Goal: Task Accomplishment & Management: Complete application form

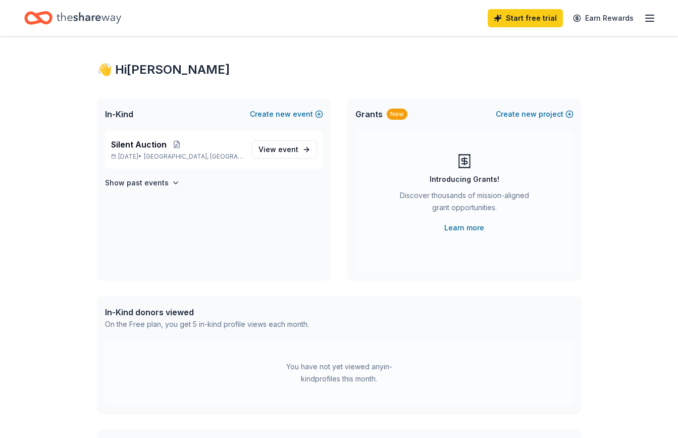
scroll to position [5, 0]
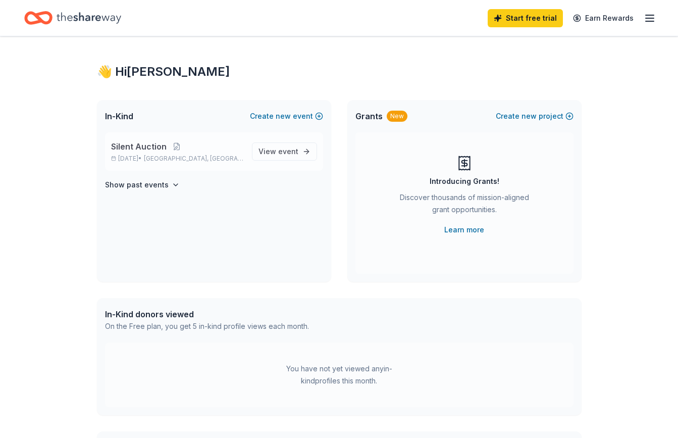
click at [150, 145] on span "Silent Auction" at bounding box center [139, 146] width 56 height 12
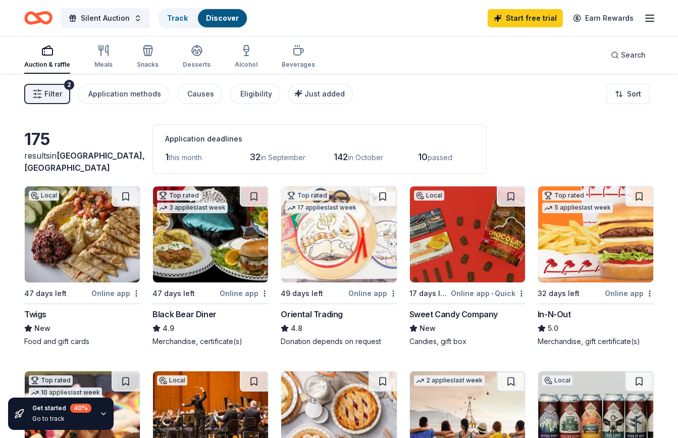
click at [41, 314] on div "Twigs" at bounding box center [35, 314] width 22 height 12
click at [227, 212] on div "Top rated 3 applies last week" at bounding box center [192, 200] width 79 height 29
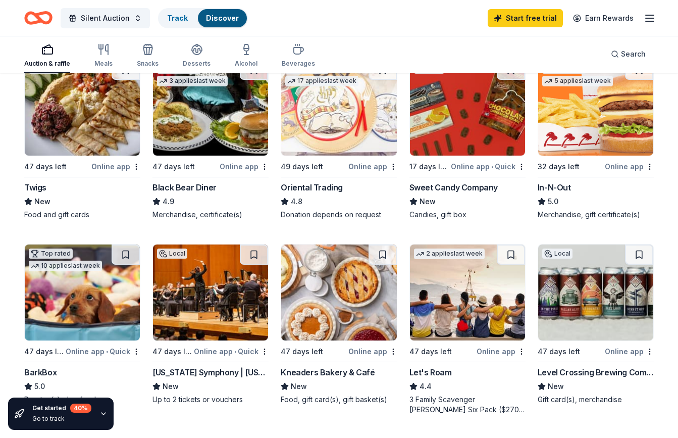
scroll to position [165, 0]
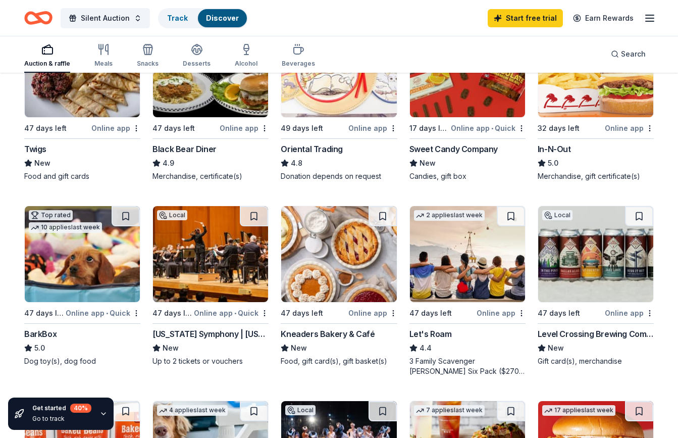
click at [325, 269] on img at bounding box center [338, 254] width 115 height 96
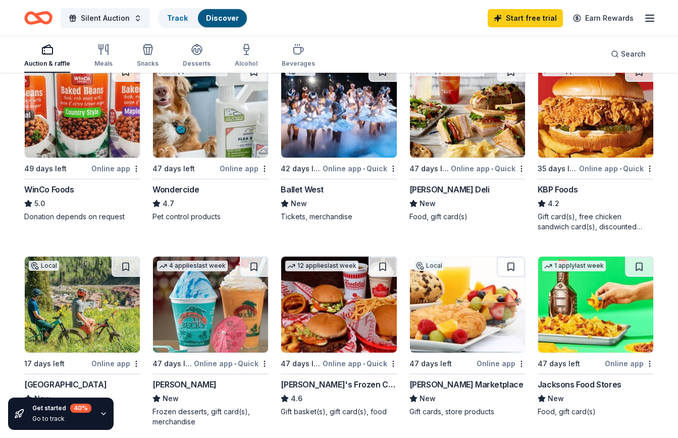
scroll to position [628, 0]
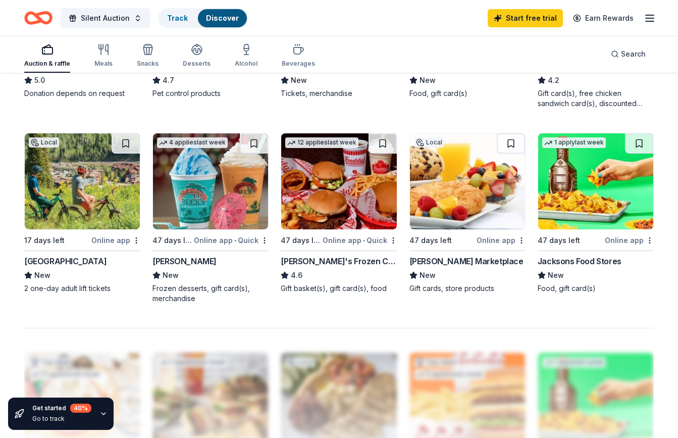
click at [104, 174] on img at bounding box center [82, 181] width 115 height 96
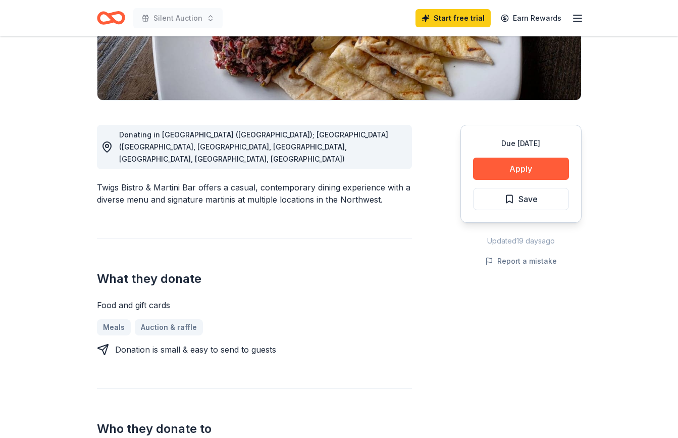
scroll to position [183, 0]
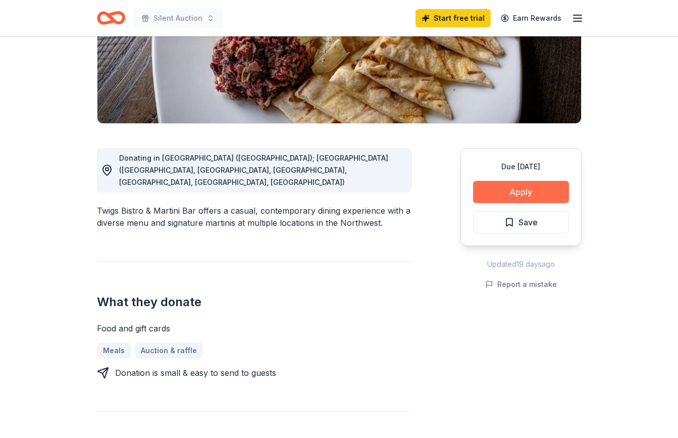
click at [514, 191] on button "Apply" at bounding box center [521, 192] width 96 height 22
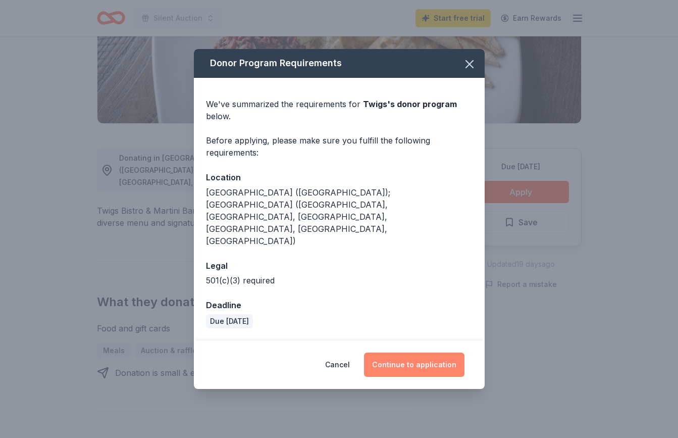
click at [432, 353] on button "Continue to application" at bounding box center [414, 365] width 101 height 24
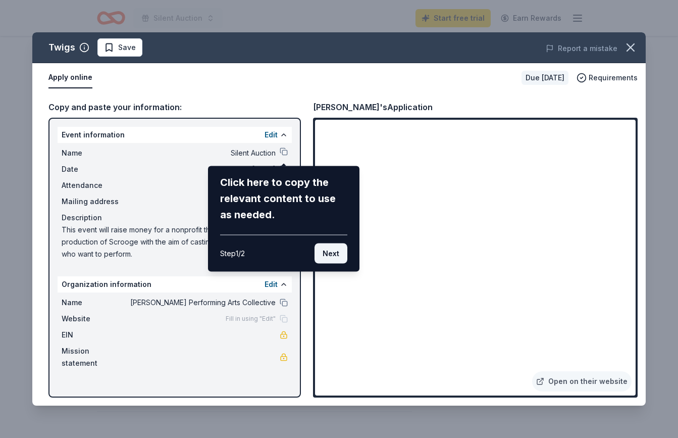
click at [339, 251] on button "Next" at bounding box center [331, 254] width 33 height 20
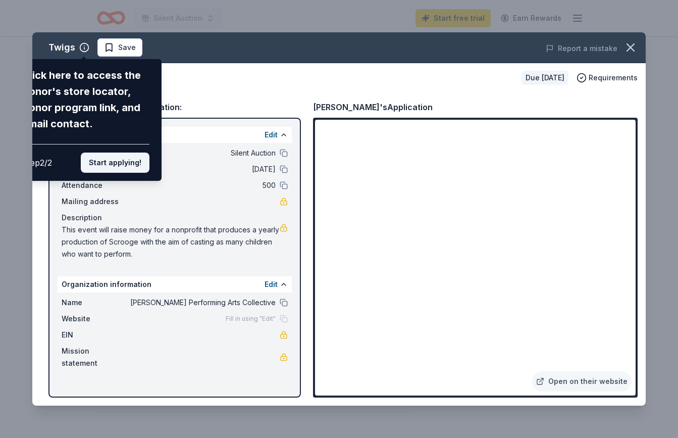
click at [134, 162] on button "Start applying!" at bounding box center [115, 163] width 69 height 20
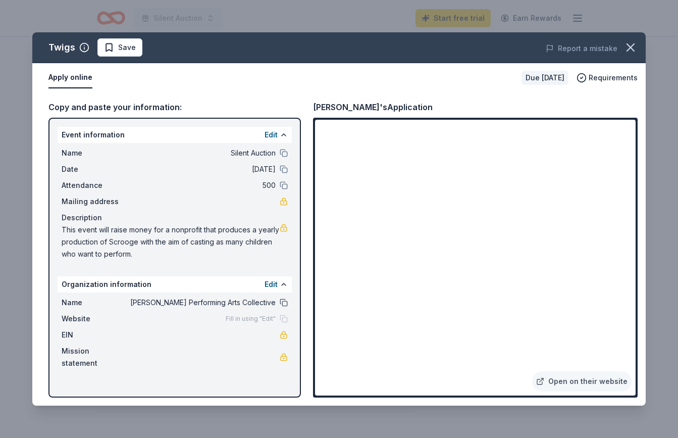
click at [280, 304] on button at bounding box center [284, 303] width 8 height 8
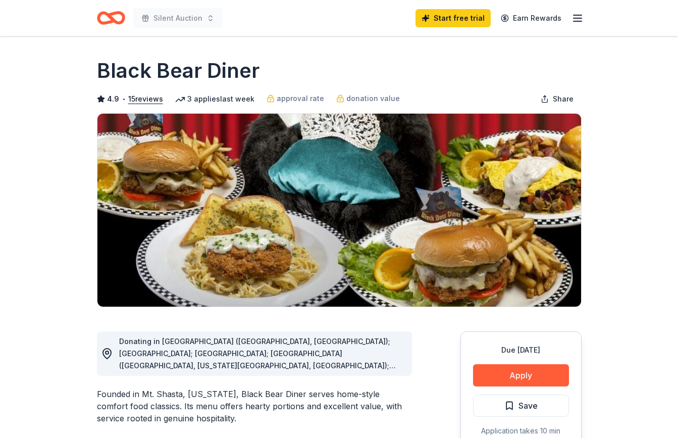
click at [314, 351] on span "Donating in AR (Fayetteville, North Little Rock); AZ; CA; CO (Aurora, Colorado …" at bounding box center [260, 426] width 283 height 178
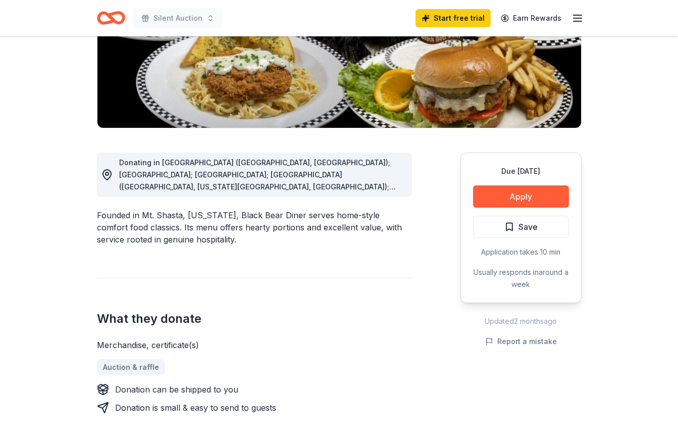
scroll to position [441, 0]
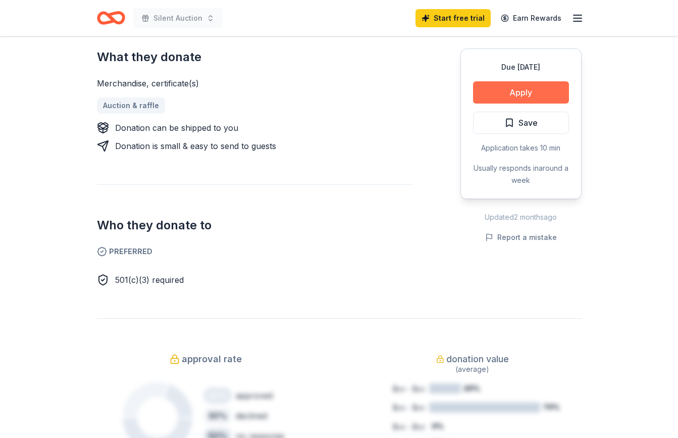
click at [524, 90] on button "Apply" at bounding box center [521, 92] width 96 height 22
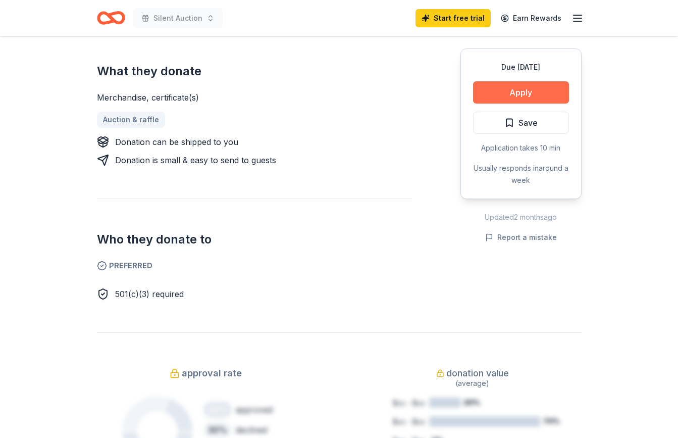
scroll to position [455, 0]
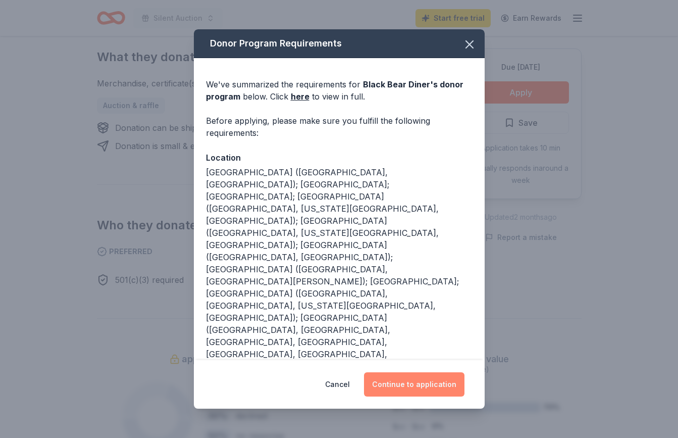
click at [424, 382] on button "Continue to application" at bounding box center [414, 384] width 101 height 24
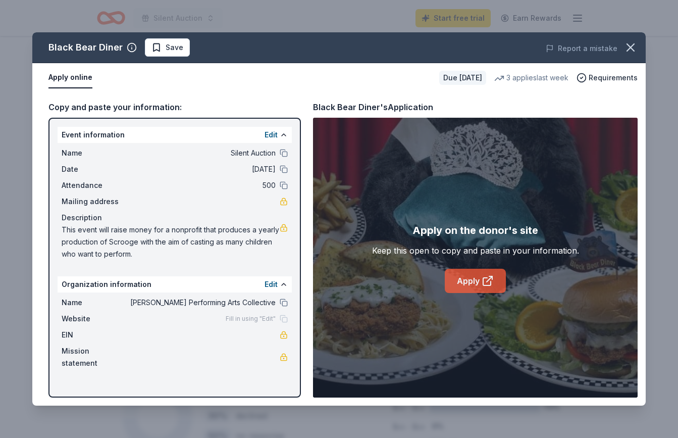
click at [468, 277] on link "Apply" at bounding box center [475, 281] width 61 height 24
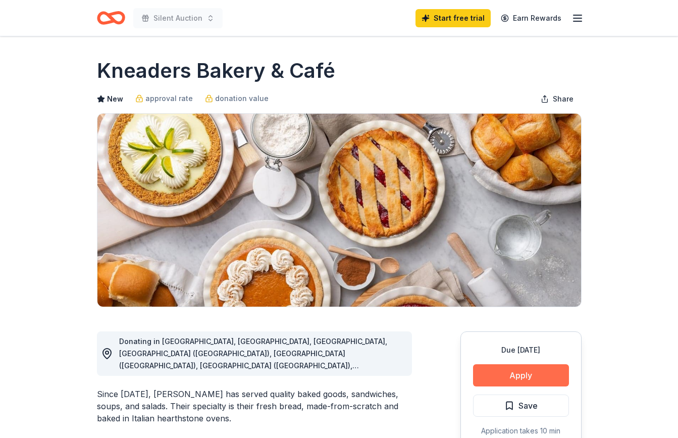
click at [509, 368] on button "Apply" at bounding box center [521, 375] width 96 height 22
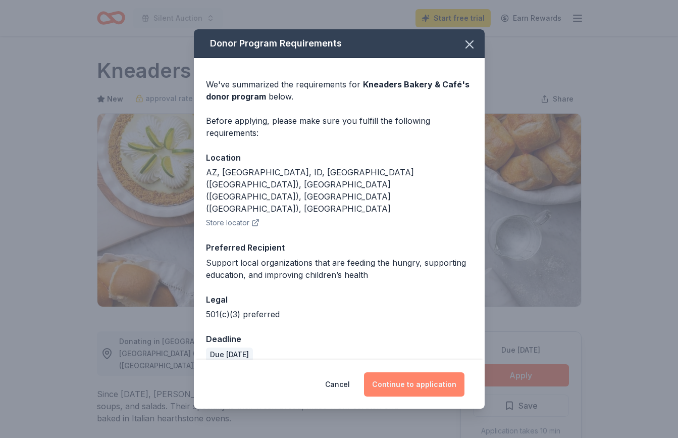
click at [411, 372] on button "Continue to application" at bounding box center [414, 384] width 101 height 24
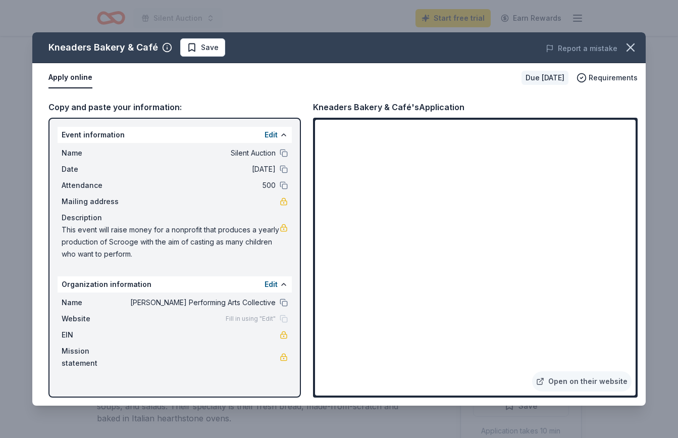
drag, startPoint x: 141, startPoint y: 251, endPoint x: 68, endPoint y: 227, distance: 76.5
click at [68, 227] on span "This event will raise money for a nonprofit that produces a yearly production o…" at bounding box center [171, 242] width 218 height 36
click at [78, 235] on span "This event will raise money for a nonprofit that produces a yearly production o…" at bounding box center [171, 242] width 218 height 36
click at [185, 240] on span "This event will raise money for a nonprofit that produces a yearly production o…" at bounding box center [171, 242] width 218 height 36
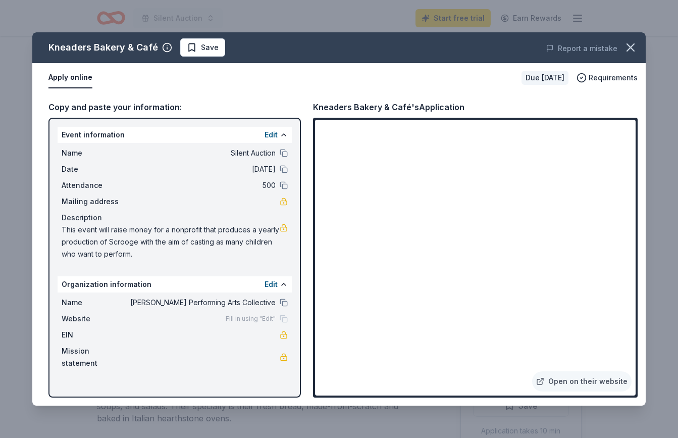
click at [185, 240] on span "This event will raise money for a nonprofit that produces a yearly production o…" at bounding box center [171, 242] width 218 height 36
drag, startPoint x: 63, startPoint y: 229, endPoint x: 125, endPoint y: 247, distance: 64.7
click at [125, 247] on span "This event will raise money for a nonprofit that produces a yearly production o…" at bounding box center [171, 242] width 218 height 36
click at [635, 52] on icon "button" at bounding box center [631, 47] width 14 height 14
